Goal: Find specific page/section: Find specific page/section

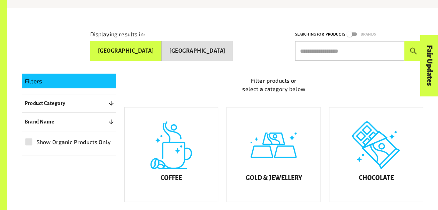
scroll to position [139, 0]
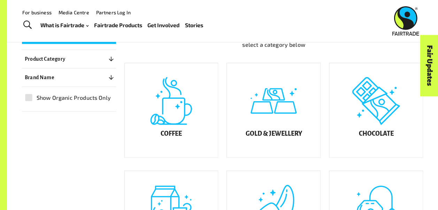
click at [56, 74] on button "Brand Name 0" at bounding box center [69, 77] width 94 height 13
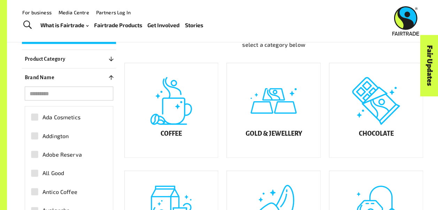
click at [67, 91] on input "search" at bounding box center [69, 93] width 88 height 14
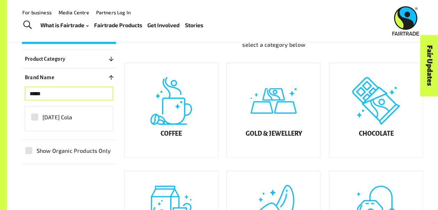
type input "*****"
drag, startPoint x: 47, startPoint y: 126, endPoint x: 49, endPoint y: 120, distance: 6.5
click at [47, 125] on div "[DATE] Cola" at bounding box center [69, 118] width 88 height 24
click at [51, 117] on span "Karma Cola" at bounding box center [57, 117] width 30 height 8
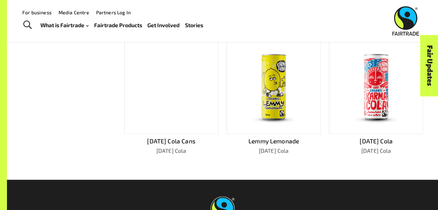
scroll to position [313, 0]
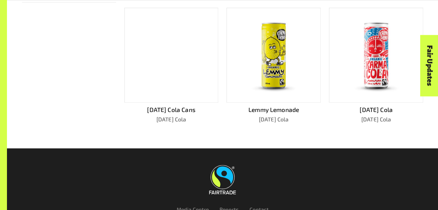
click at [348, 136] on div at bounding box center [222, 135] width 401 height 25
drag, startPoint x: 374, startPoint y: 176, endPoint x: 371, endPoint y: 174, distance: 4.2
click at [374, 176] on link at bounding box center [223, 179] width 382 height 29
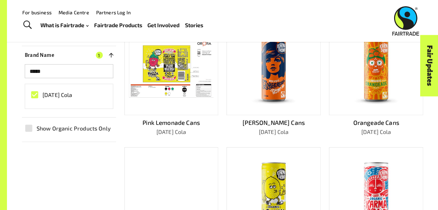
click at [151, 119] on p "Pink Lemonade Cans" at bounding box center [171, 122] width 94 height 9
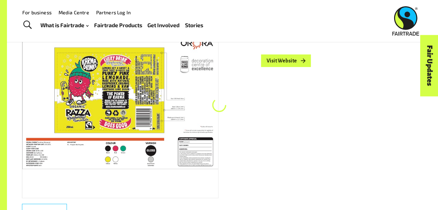
scroll to position [104, 0]
